Goal: Task Accomplishment & Management: Use online tool/utility

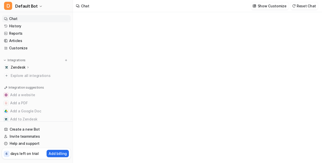
type textarea "**********"
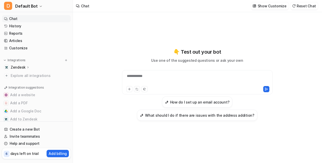
click at [20, 66] on p "Zendesk" at bounding box center [18, 67] width 15 height 5
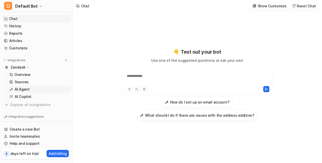
click at [22, 89] on p "AI Agent" at bounding box center [22, 89] width 15 height 5
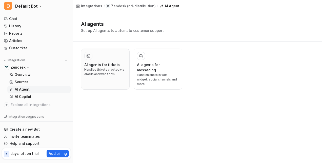
click at [108, 68] on p "Handles tickets created via emails and web form." at bounding box center [105, 71] width 42 height 9
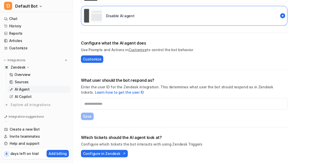
scroll to position [176, 0]
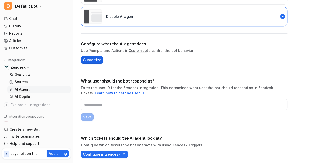
click at [98, 58] on span "Customize" at bounding box center [92, 59] width 18 height 5
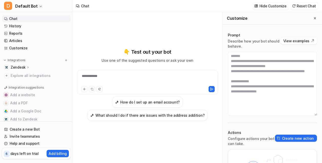
click at [18, 66] on p "Zendesk" at bounding box center [18, 67] width 15 height 5
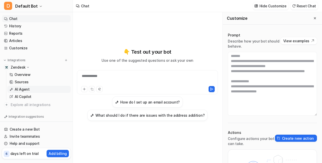
click at [20, 89] on p "AI Agent" at bounding box center [22, 89] width 15 height 5
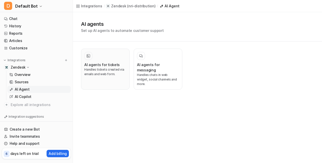
click at [95, 66] on h3 "AI agents for tickets" at bounding box center [101, 64] width 35 height 5
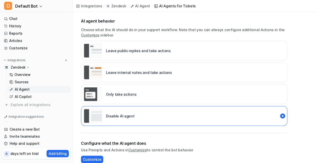
scroll to position [76, 0]
click at [152, 93] on div "Only take actions" at bounding box center [184, 95] width 207 height 20
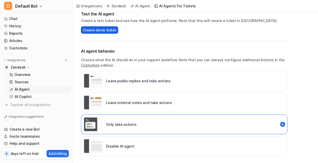
scroll to position [41, 0]
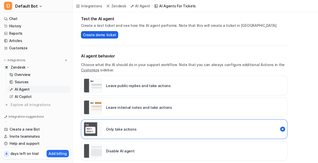
click at [91, 34] on span "Create demo ticket" at bounding box center [99, 34] width 33 height 5
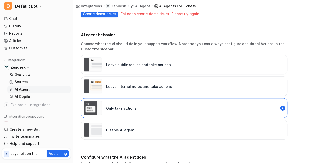
scroll to position [63, 0]
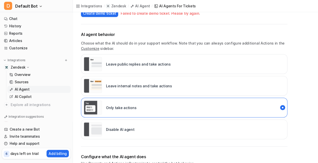
click at [138, 125] on div "Disable AI agent" at bounding box center [184, 130] width 207 height 20
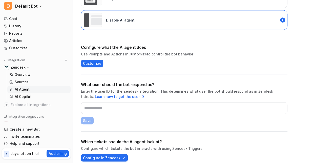
scroll to position [177, 0]
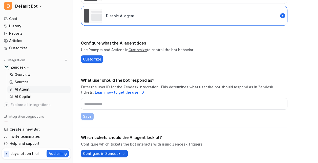
click at [107, 153] on span "Configure in Zendesk" at bounding box center [101, 153] width 37 height 5
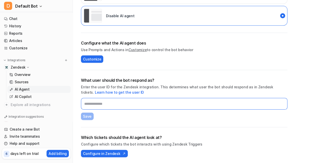
click at [101, 106] on input "text" at bounding box center [184, 104] width 207 height 12
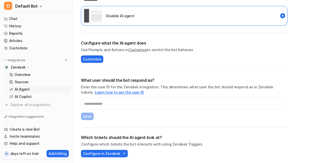
click at [111, 91] on link "Learn how to get the user ID" at bounding box center [119, 92] width 49 height 4
click at [25, 95] on p "AI Copilot" at bounding box center [23, 96] width 17 height 5
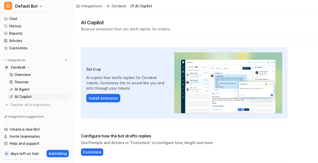
scroll to position [1, 0]
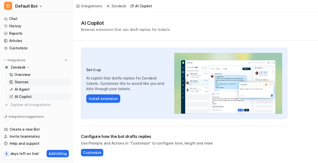
click at [24, 84] on p "Sources" at bounding box center [22, 82] width 14 height 5
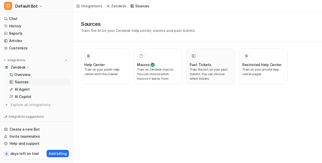
click at [213, 71] on p "Train the bot on your past tickets. You can choose which tickets." at bounding box center [211, 74] width 42 height 14
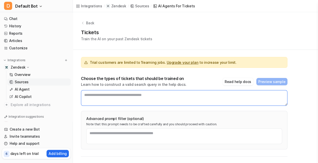
click at [151, 97] on textarea at bounding box center [184, 98] width 207 height 16
type textarea "*"
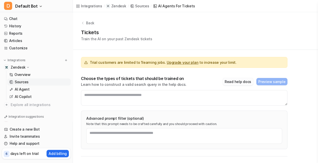
click at [233, 82] on button "Read help docs" at bounding box center [238, 81] width 31 height 7
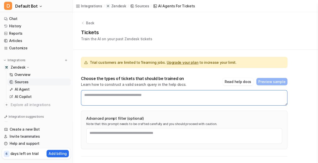
click at [137, 95] on textarea at bounding box center [184, 97] width 207 height 15
paste textarea "**********"
type textarea "**********"
drag, startPoint x: 134, startPoint y: 97, endPoint x: 55, endPoint y: 92, distance: 79.7
click at [55, 92] on div "**********" at bounding box center [159, 81] width 318 height 163
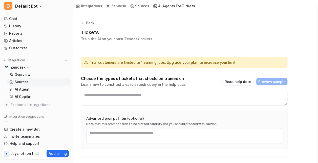
click at [262, 29] on div "Tickets Train the AI on your past Zendesk tickets" at bounding box center [195, 35] width 229 height 13
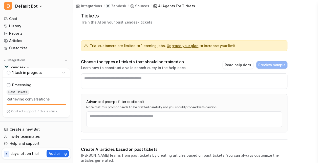
scroll to position [17, 0]
